Goal: Task Accomplishment & Management: Use online tool/utility

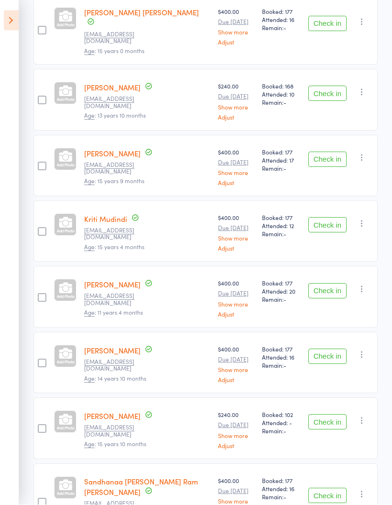
scroll to position [200, 0]
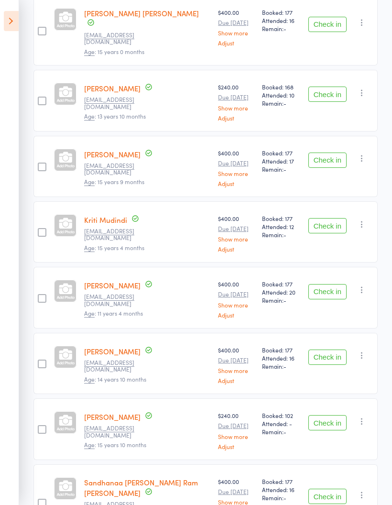
click at [330, 350] on button "Check in" at bounding box center [327, 357] width 38 height 15
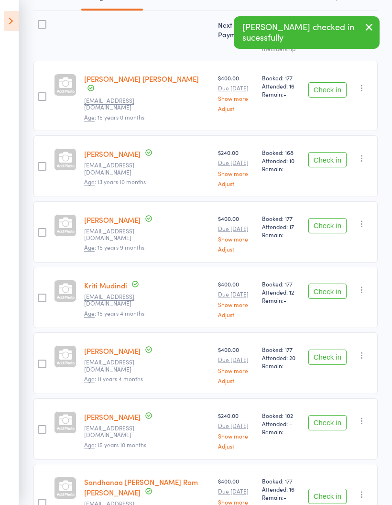
click at [322, 415] on button "Check in" at bounding box center [327, 422] width 38 height 15
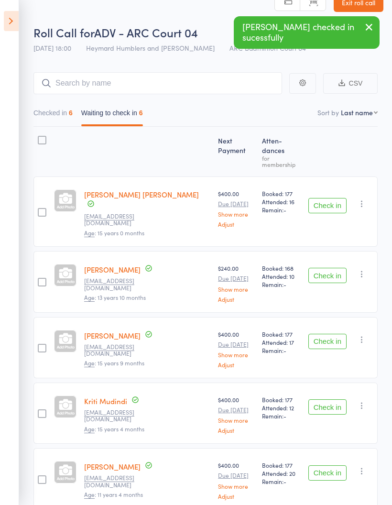
scroll to position [0, 0]
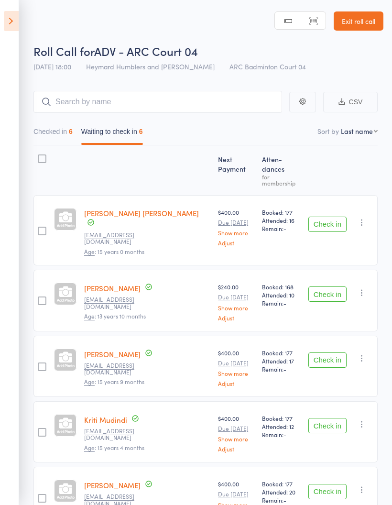
click at [55, 142] on button "Checked in 6" at bounding box center [52, 134] width 39 height 22
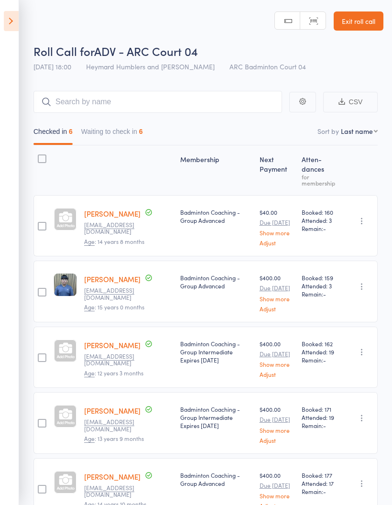
click at [5, 25] on icon at bounding box center [11, 21] width 15 height 20
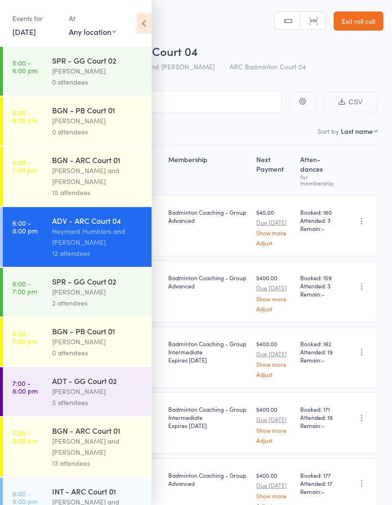
scroll to position [180, 0]
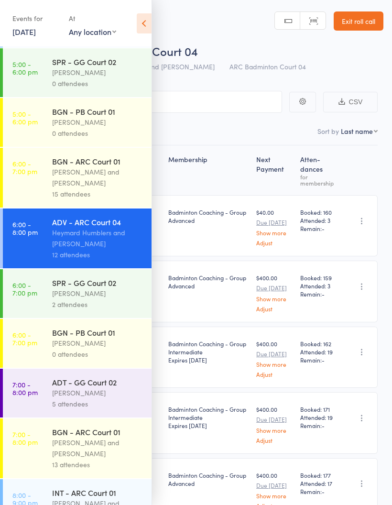
click at [82, 188] on div "[PERSON_NAME] and [PERSON_NAME]" at bounding box center [97, 177] width 91 height 22
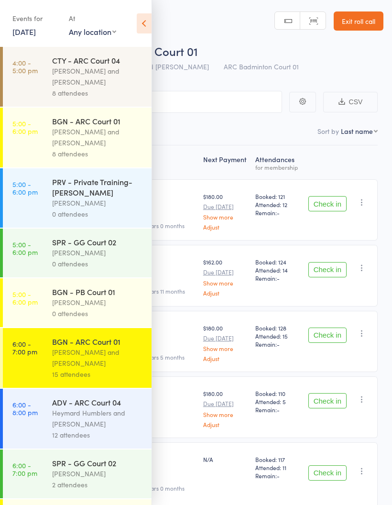
click at [138, 20] on icon at bounding box center [144, 23] width 15 height 20
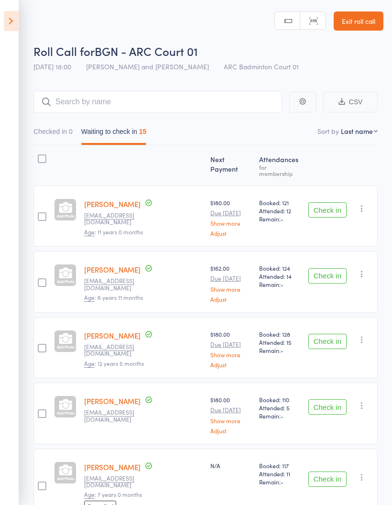
click at [336, 202] on button "Check in" at bounding box center [327, 209] width 38 height 15
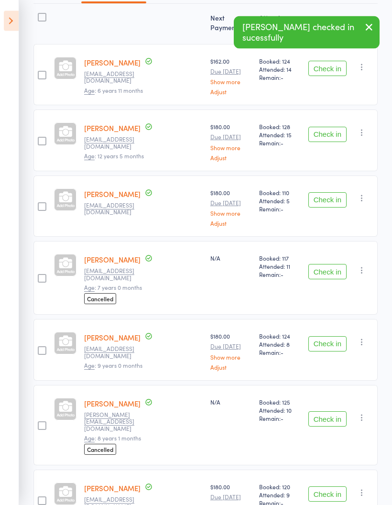
scroll to position [142, 0]
click at [335, 195] on button "Check in" at bounding box center [327, 199] width 38 height 15
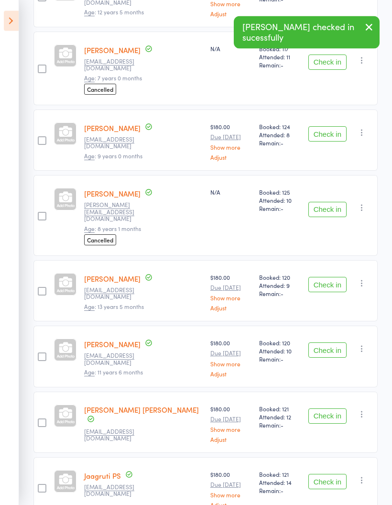
scroll to position [307, 0]
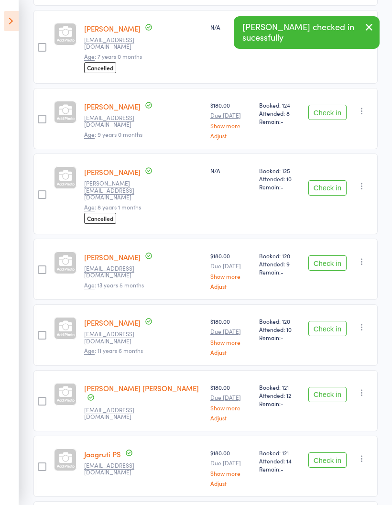
click at [335, 255] on button "Check in" at bounding box center [327, 262] width 38 height 15
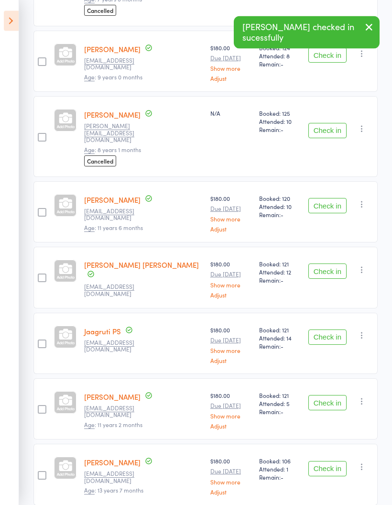
click at [336, 264] on button "Check in" at bounding box center [327, 271] width 38 height 15
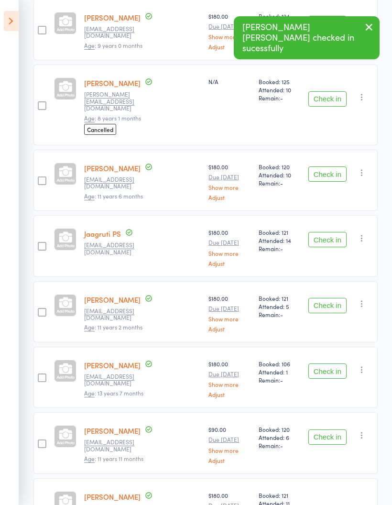
click at [340, 232] on button "Check in" at bounding box center [327, 239] width 38 height 15
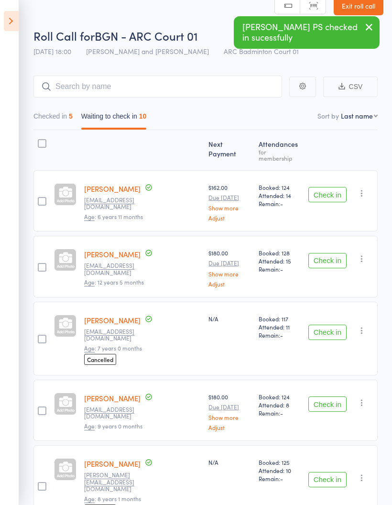
scroll to position [0, 0]
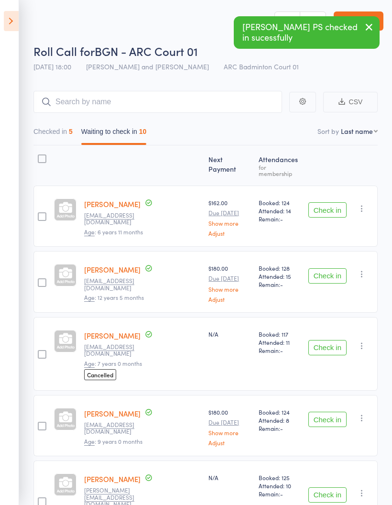
click at [49, 136] on button "Checked in 5" at bounding box center [52, 134] width 39 height 22
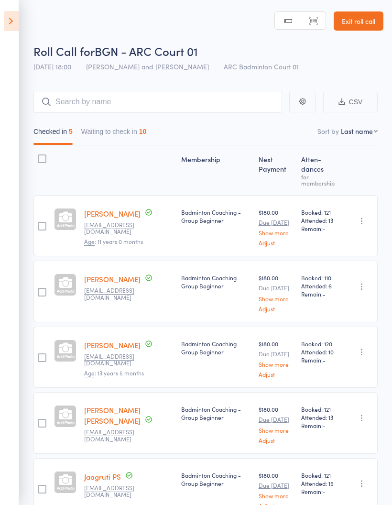
click at [128, 134] on button "Waiting to check in 10" at bounding box center [114, 134] width 66 height 22
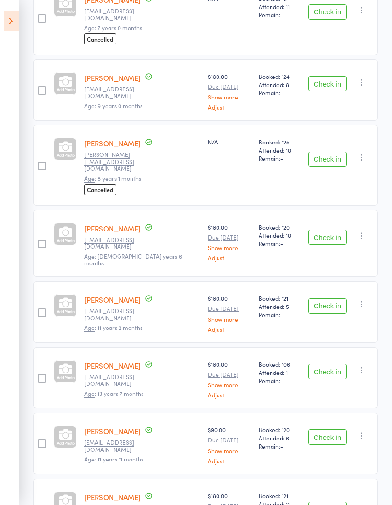
scroll to position [338, 0]
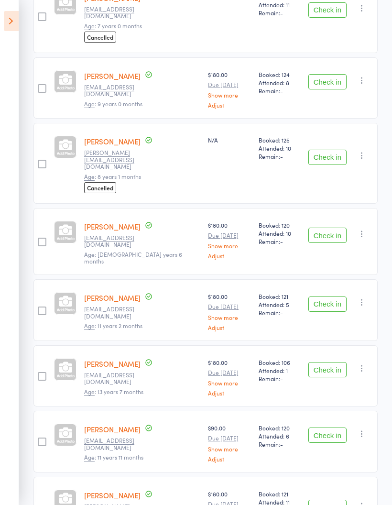
click at [329, 500] on button "Check in" at bounding box center [327, 507] width 38 height 15
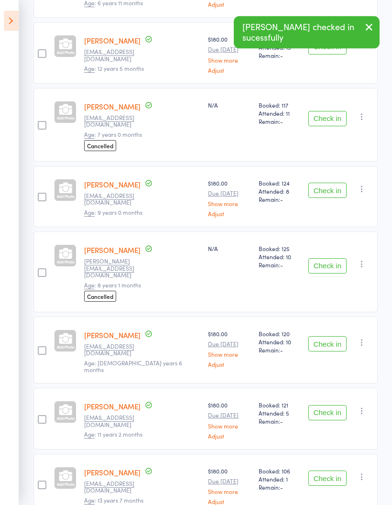
scroll to position [0, 0]
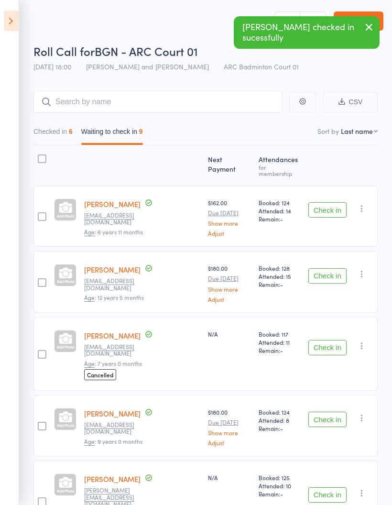
click at [47, 136] on button "Checked in 6" at bounding box center [52, 134] width 39 height 22
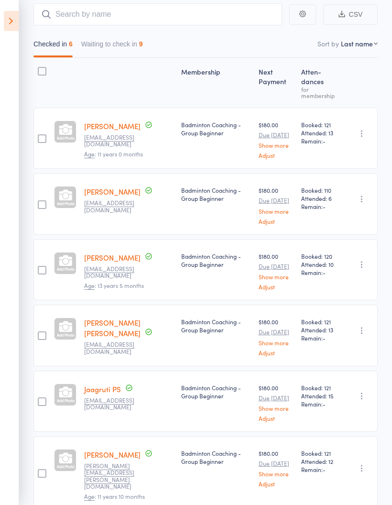
scroll to position [126, 0]
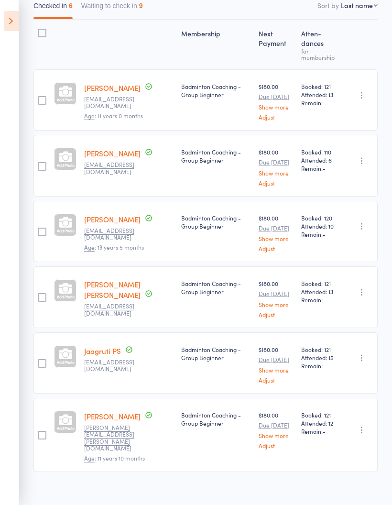
click at [367, 424] on button "button" at bounding box center [361, 429] width 11 height 11
click at [354, 449] on li "Undo check-in" at bounding box center [327, 449] width 79 height 12
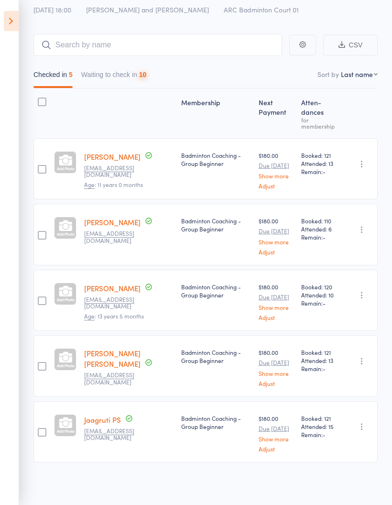
scroll to position [57, 0]
click at [113, 78] on button "Waiting to check in 10" at bounding box center [114, 77] width 66 height 22
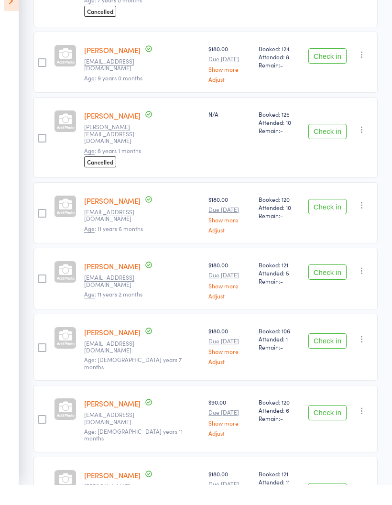
scroll to position [382, 0]
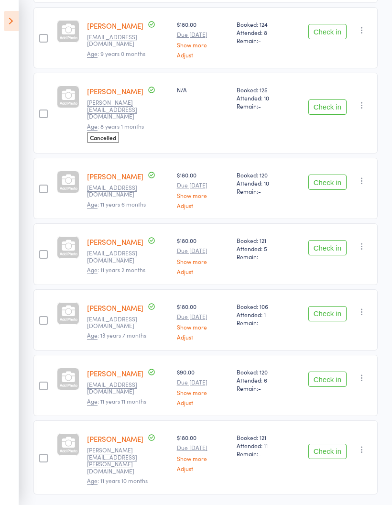
click at [331, 306] on button "Check in" at bounding box center [327, 313] width 38 height 15
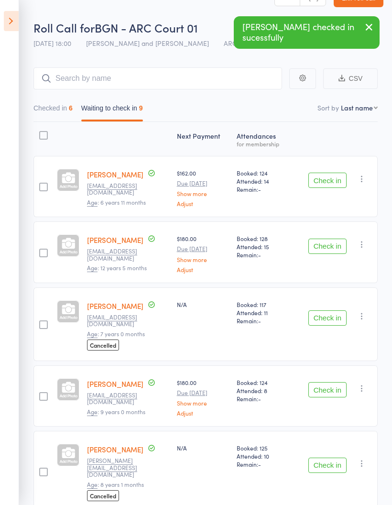
scroll to position [0, 0]
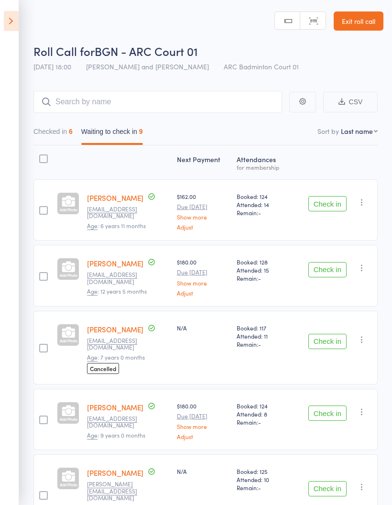
click at [4, 22] on icon at bounding box center [11, 21] width 15 height 20
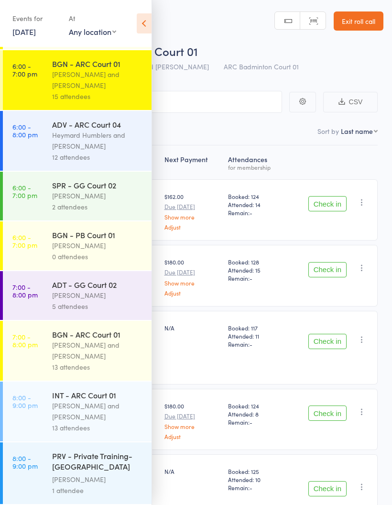
scroll to position [282, 0]
click at [86, 146] on div "Heymard Humblers and [PERSON_NAME]" at bounding box center [97, 141] width 91 height 22
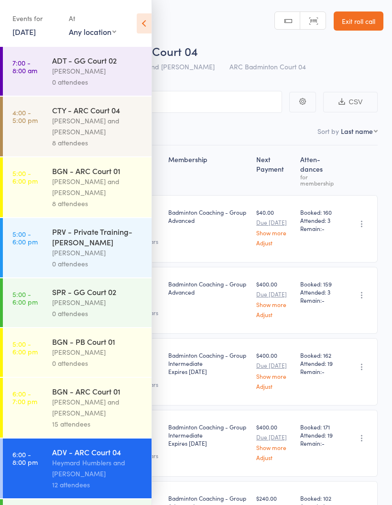
click at [144, 20] on icon at bounding box center [144, 23] width 15 height 20
